Goal: Obtain resource: Download file/media

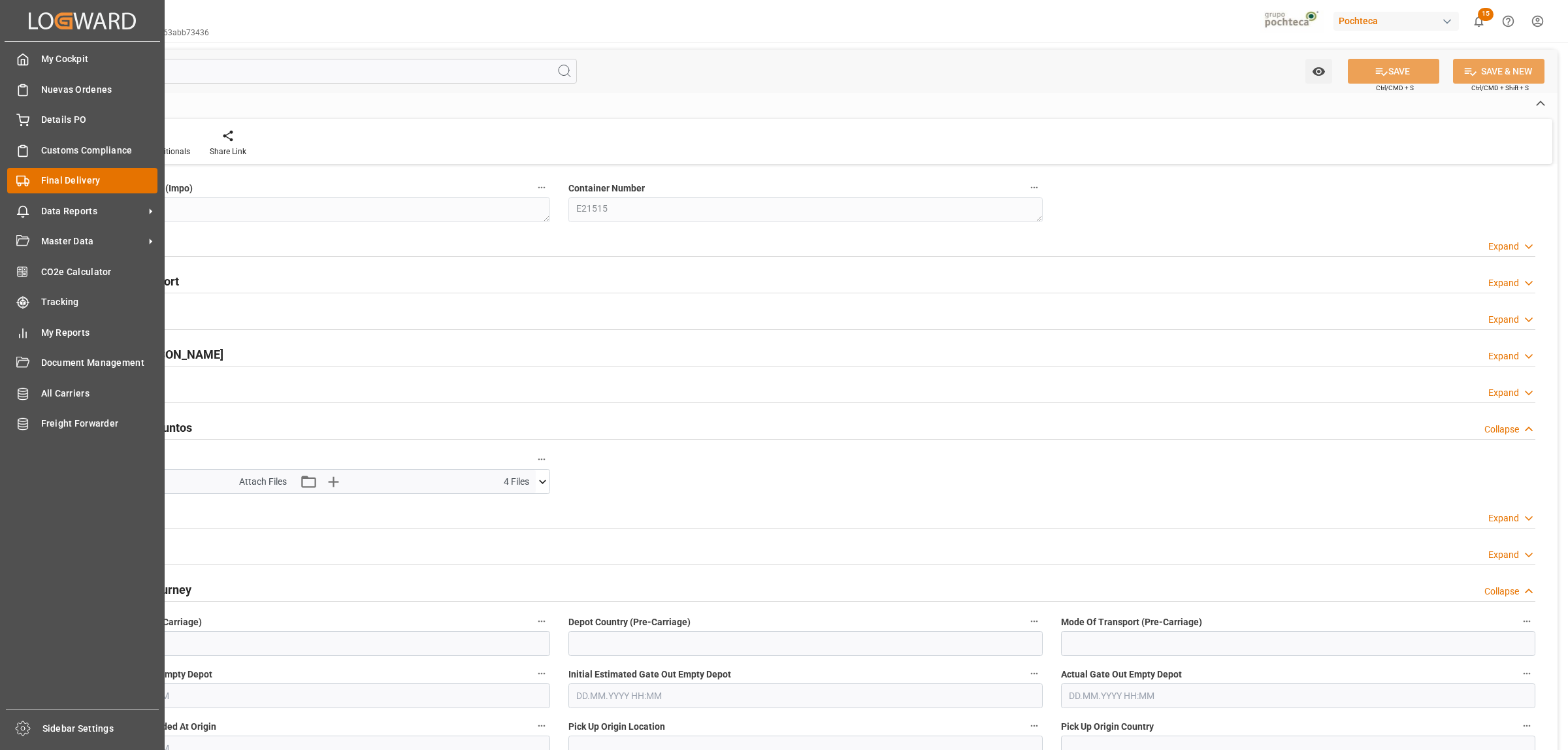
click at [59, 188] on div "Final Delivery Final Delivery" at bounding box center [82, 181] width 150 height 25
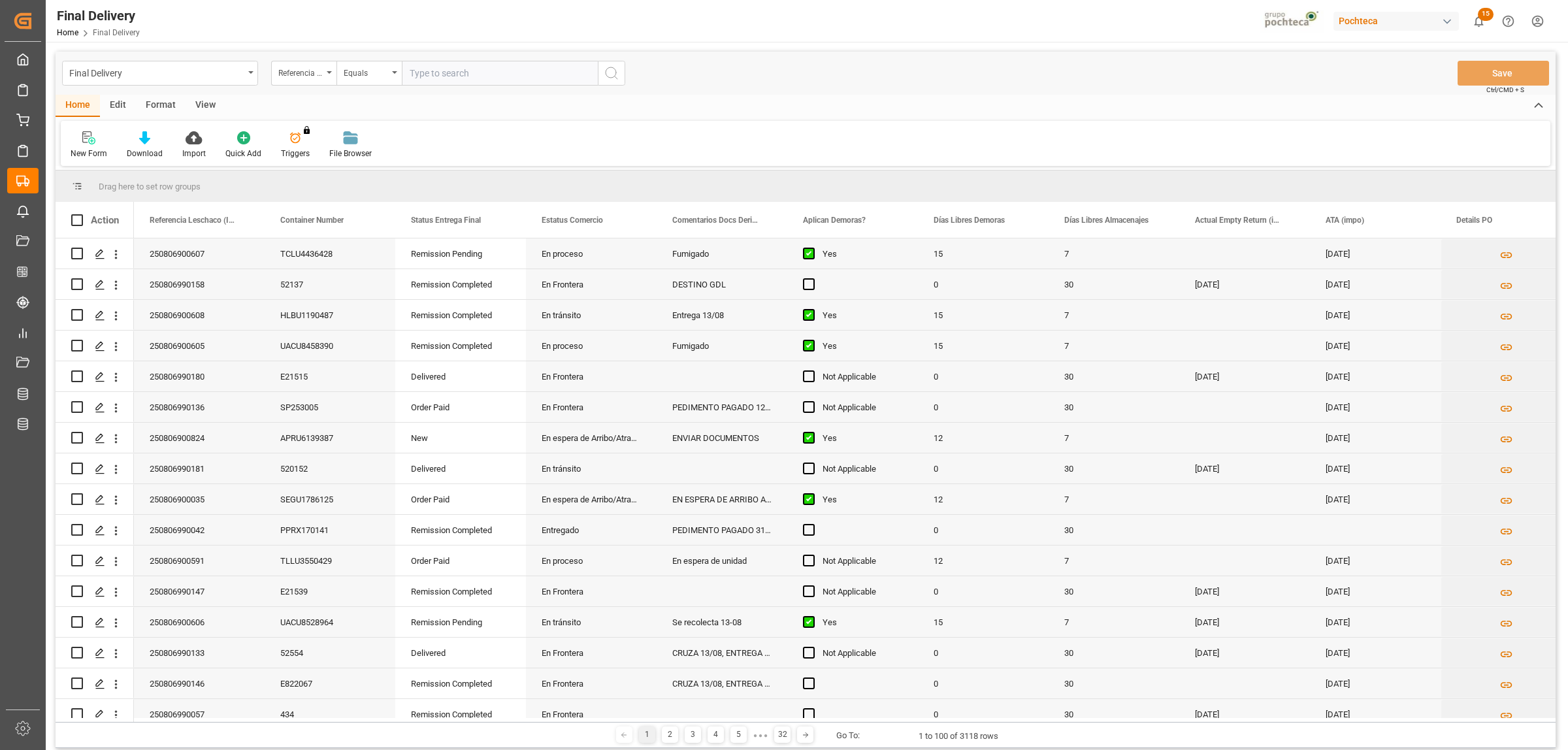
click at [157, 111] on div "Format" at bounding box center [160, 105] width 49 height 23
click at [188, 103] on div "View" at bounding box center [206, 105] width 40 height 23
click at [151, 145] on div "Standard Templates" at bounding box center [147, 145] width 85 height 28
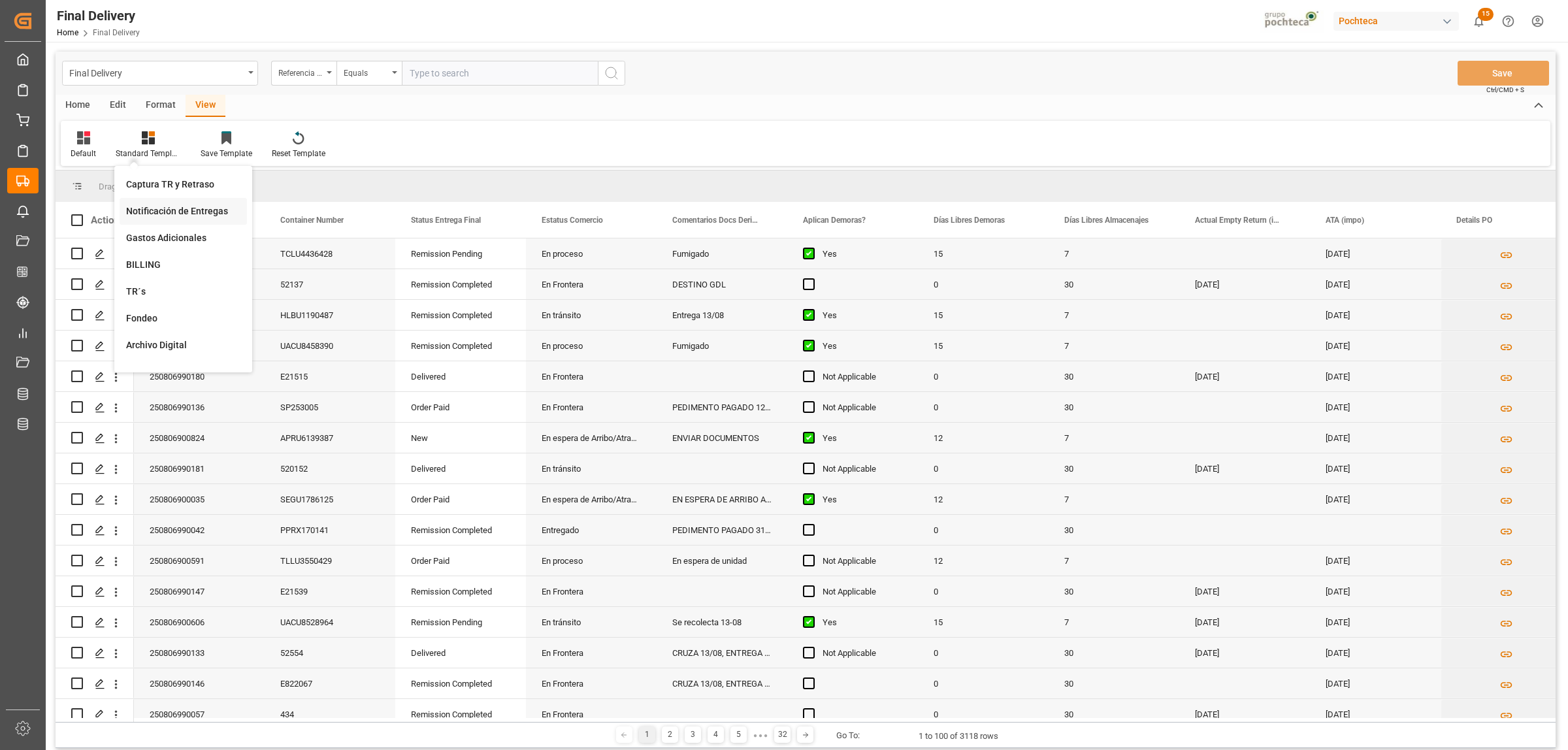
click at [195, 211] on div "Notificación de Entregas" at bounding box center [183, 211] width 115 height 13
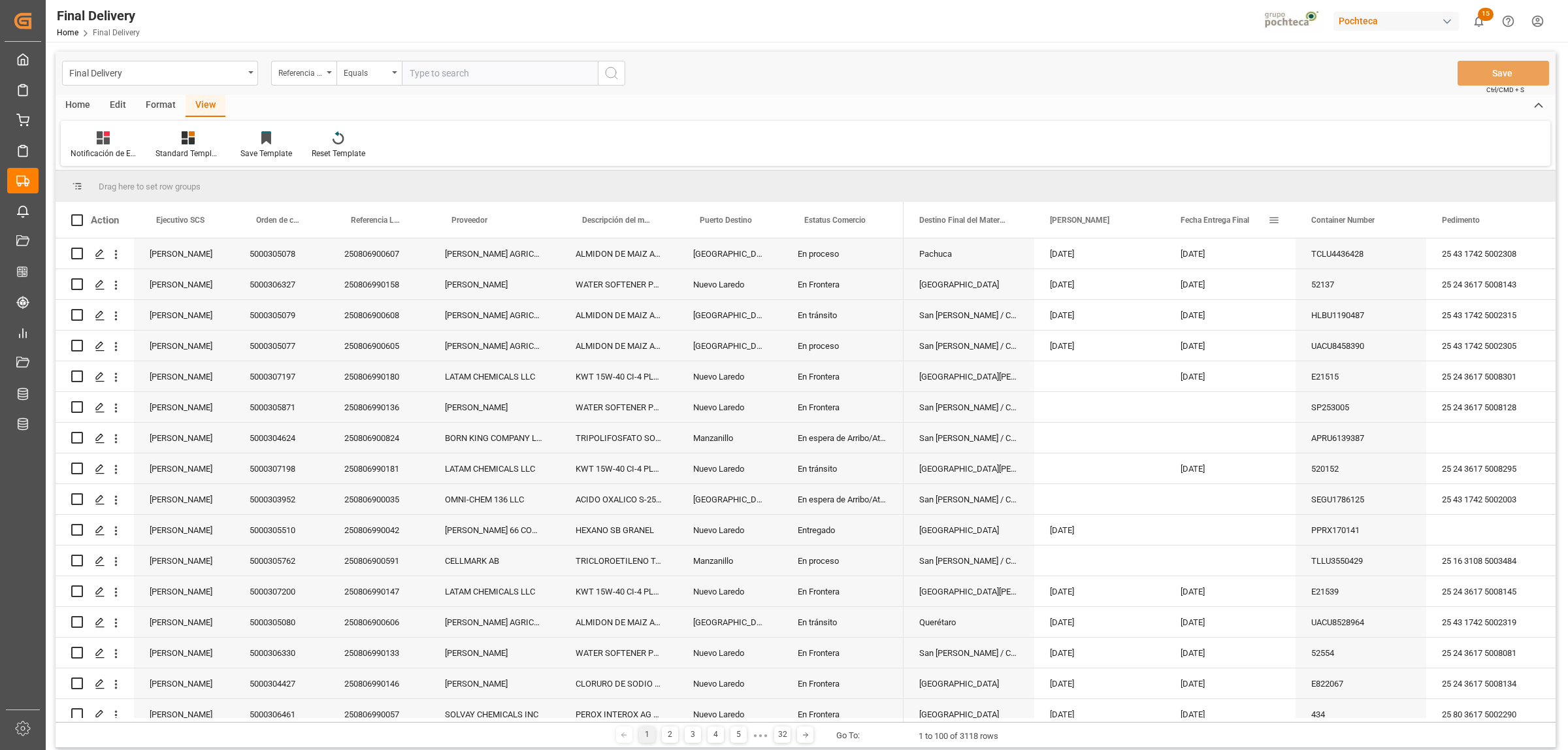
click at [1276, 218] on span at bounding box center [1274, 220] width 12 height 12
click at [1352, 217] on span "filter" at bounding box center [1348, 222] width 12 height 12
click at [1393, 287] on input "date" at bounding box center [1334, 290] width 128 height 26
type input "2025-08-19"
click at [1343, 335] on button "Apply" at bounding box center [1350, 331] width 24 height 13
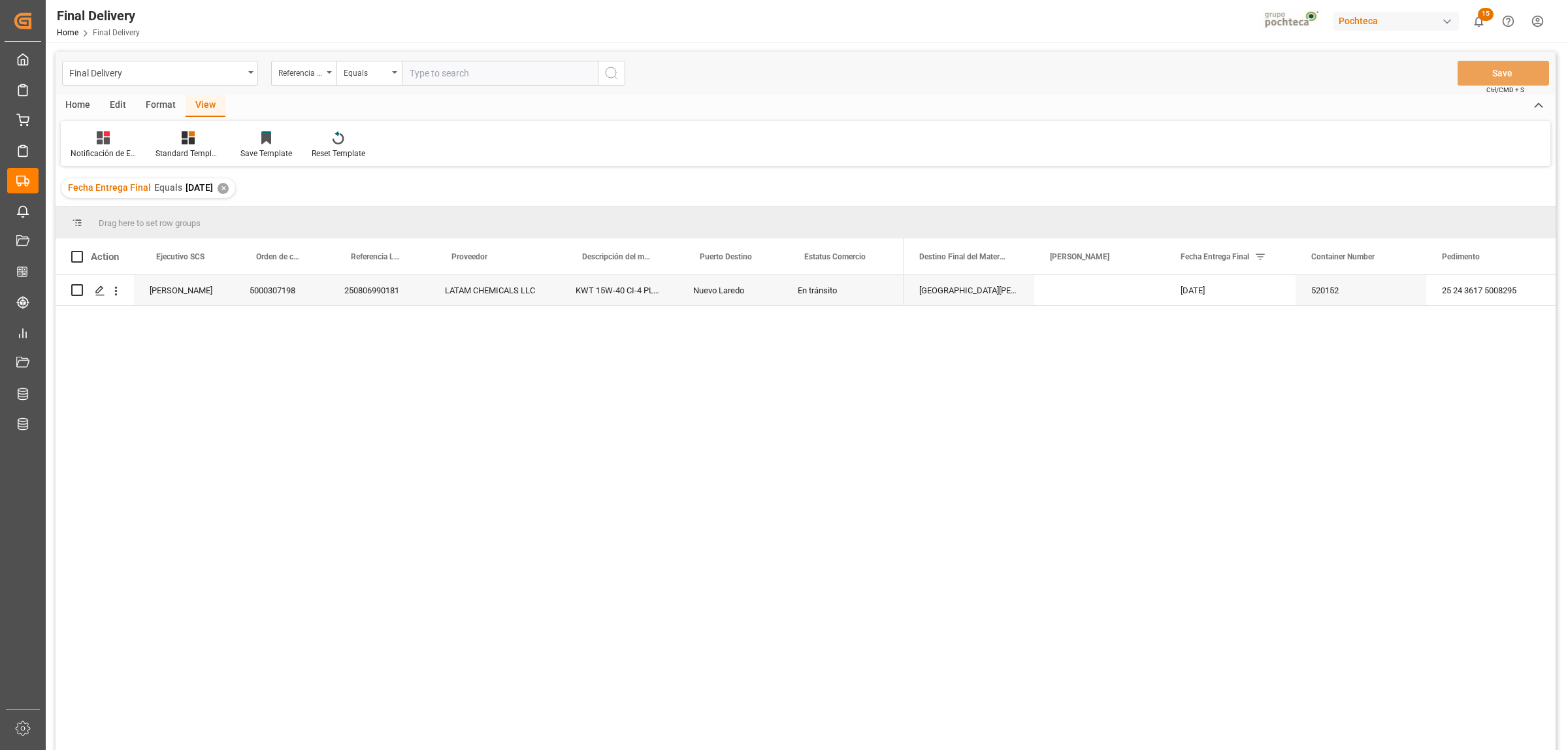
click at [82, 101] on div "Home" at bounding box center [77, 105] width 44 height 23
click at [145, 142] on icon at bounding box center [144, 138] width 11 height 13
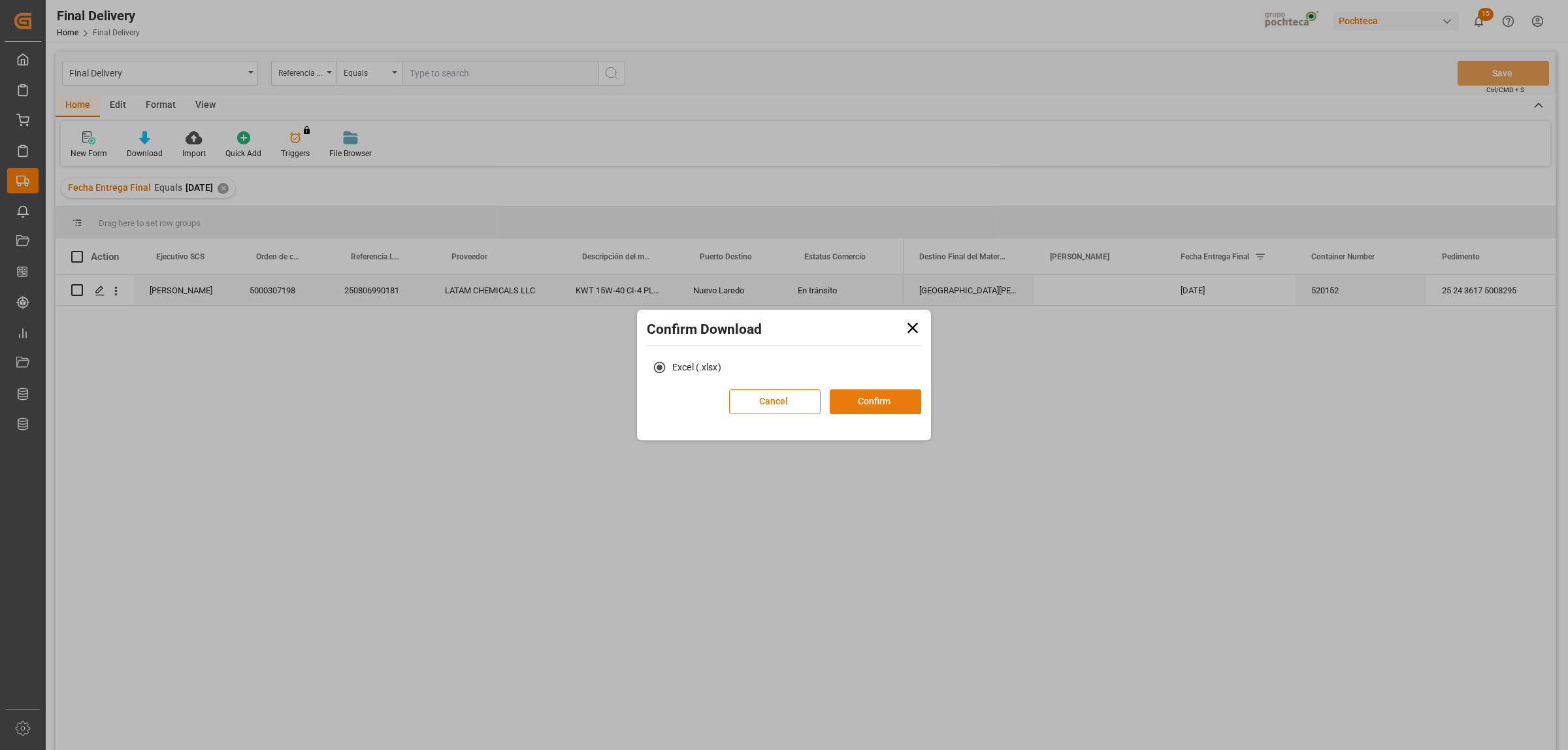
click at [862, 403] on button "Confirm" at bounding box center [875, 402] width 91 height 25
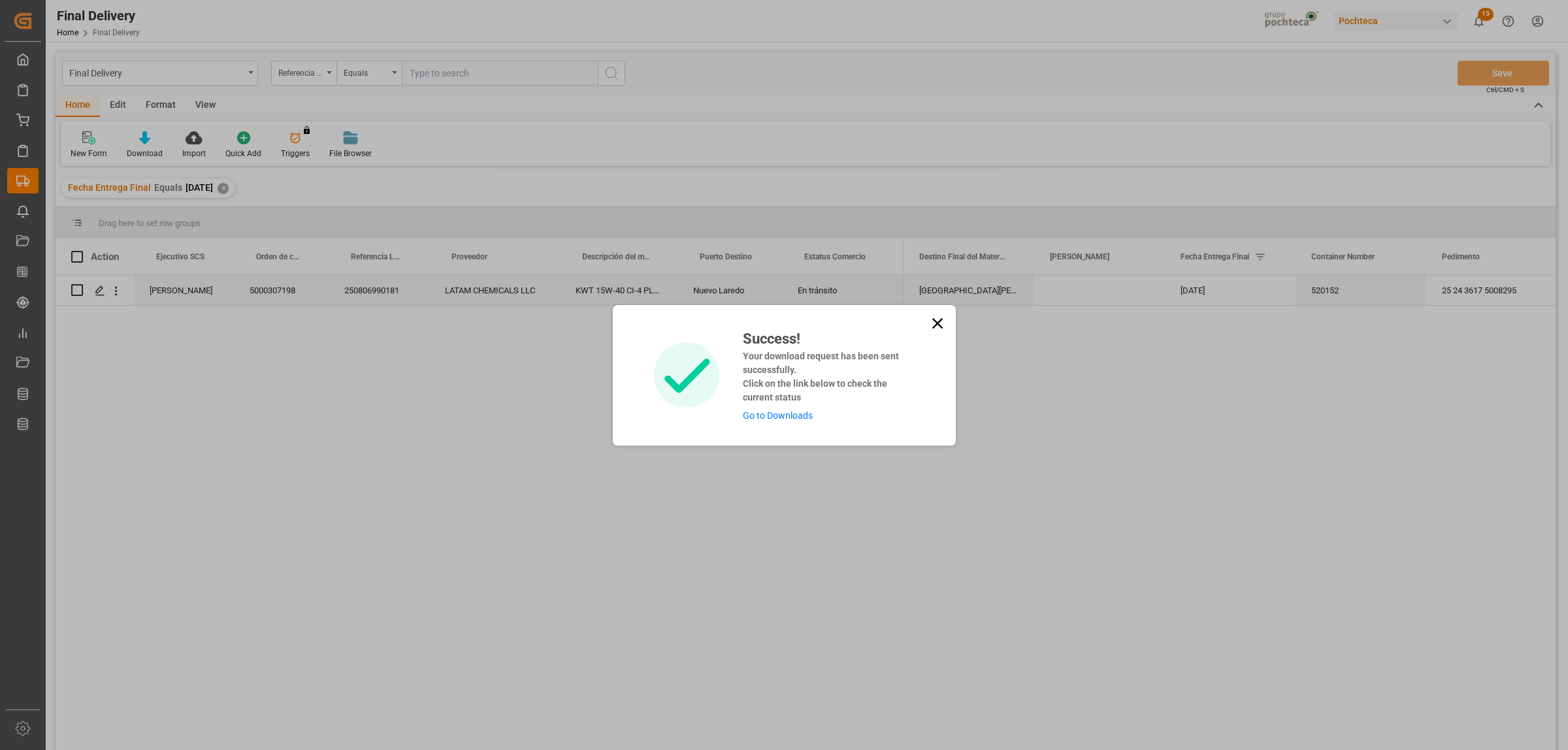
click at [804, 416] on link "Go to Downloads" at bounding box center [777, 415] width 69 height 10
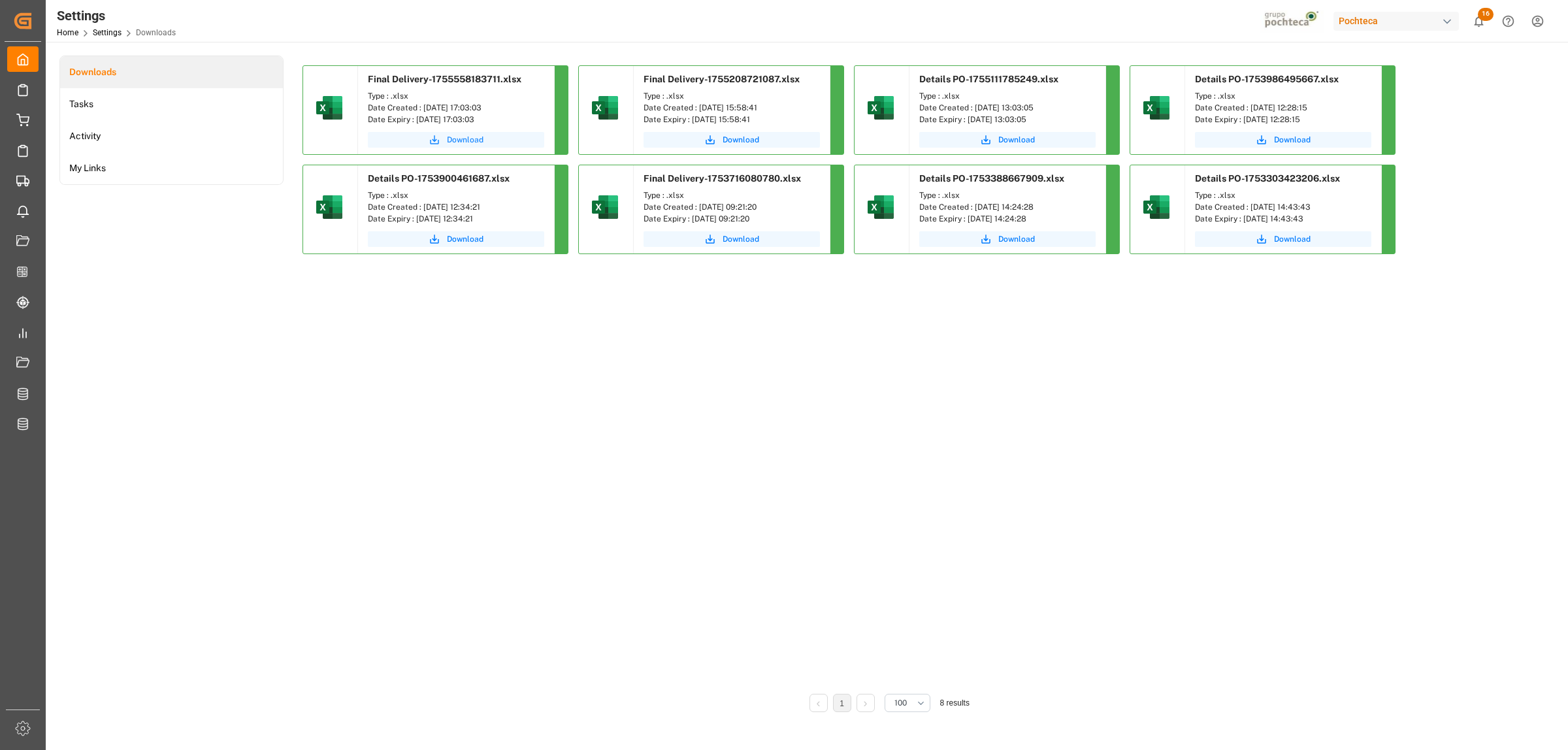
click at [467, 141] on span "Download" at bounding box center [465, 140] width 37 height 12
